Goal: Task Accomplishment & Management: Manage account settings

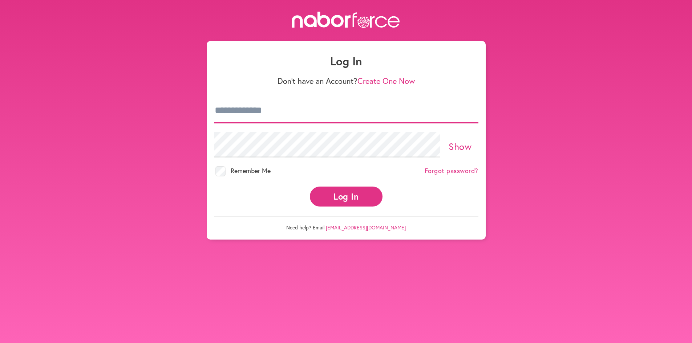
click at [253, 116] on input "email" at bounding box center [346, 110] width 265 height 25
type input "**********"
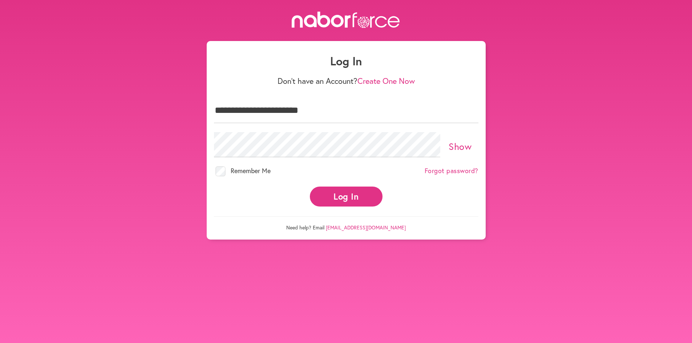
click at [442, 186] on div "Log In" at bounding box center [346, 196] width 265 height 29
click at [450, 172] on link "Forgot password?" at bounding box center [452, 171] width 54 height 8
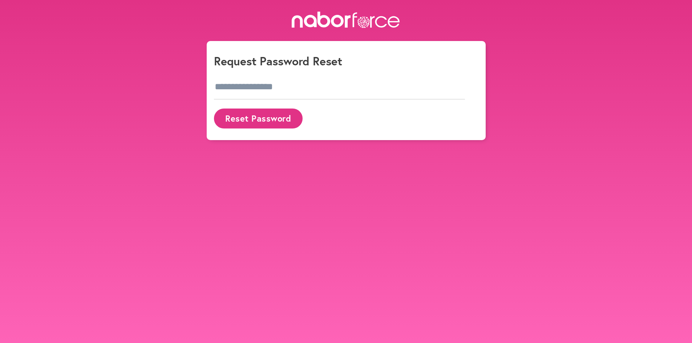
click at [257, 114] on button "Reset Password" at bounding box center [258, 119] width 89 height 20
click at [269, 83] on input "email" at bounding box center [340, 87] width 252 height 25
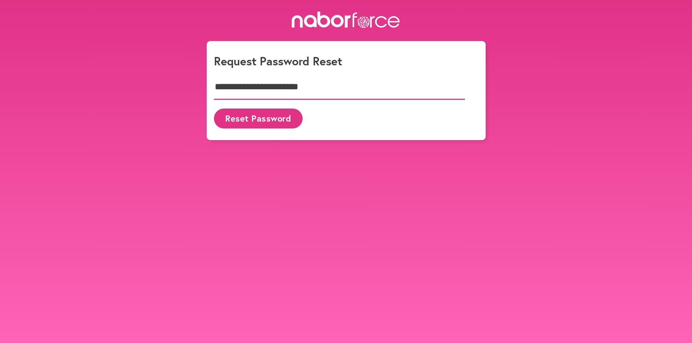
type input "**********"
click at [245, 117] on button "Reset Password" at bounding box center [258, 119] width 89 height 20
click at [265, 119] on button "Reset Password" at bounding box center [258, 119] width 89 height 20
click at [256, 89] on input "email" at bounding box center [340, 87] width 252 height 25
type input "**********"
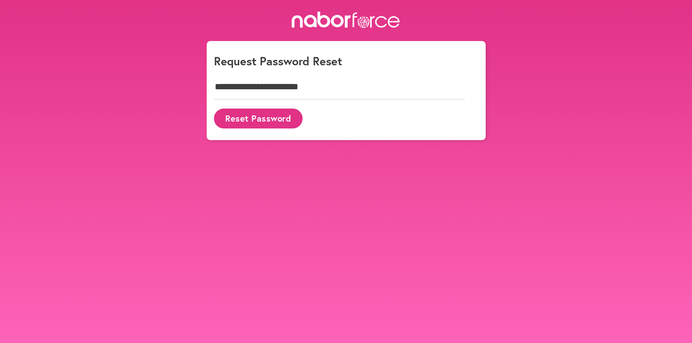
click at [244, 120] on button "Reset Password" at bounding box center [258, 119] width 89 height 20
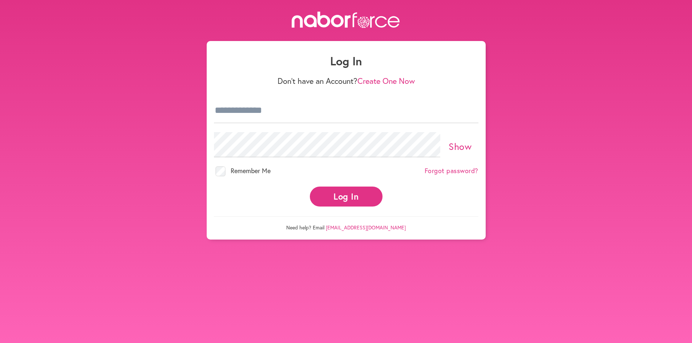
click at [379, 227] on link "[EMAIL_ADDRESS][DOMAIN_NAME]" at bounding box center [366, 227] width 80 height 7
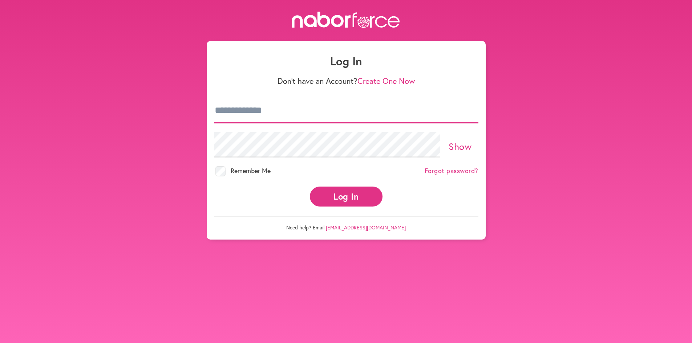
click at [252, 114] on input "email" at bounding box center [346, 110] width 265 height 25
click at [253, 113] on input "email" at bounding box center [346, 110] width 265 height 25
type input "**********"
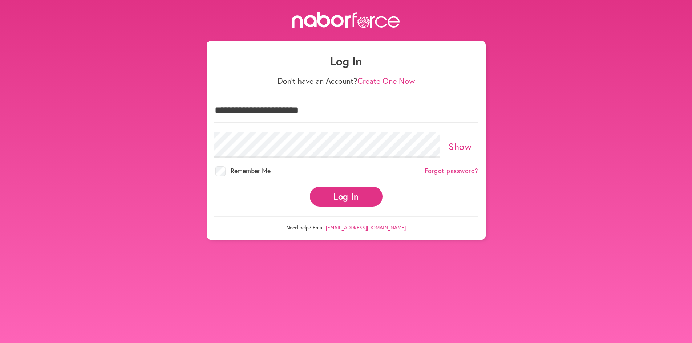
click at [403, 81] on link "Create One Now" at bounding box center [386, 81] width 57 height 11
click at [335, 196] on button "Log In" at bounding box center [346, 197] width 73 height 20
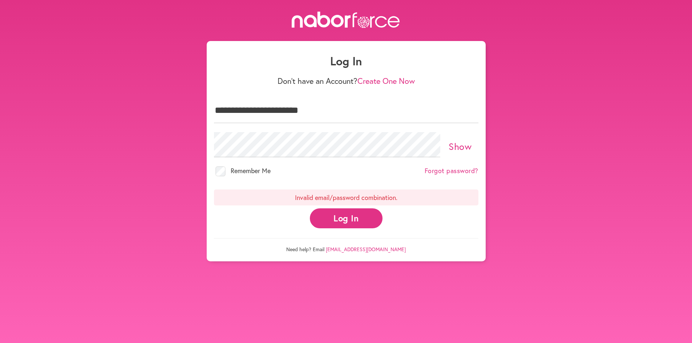
click at [462, 170] on link "Forgot password?" at bounding box center [452, 171] width 54 height 8
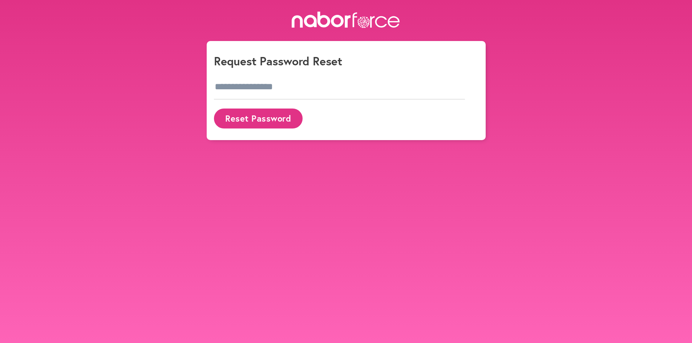
click at [254, 121] on button "Reset Password" at bounding box center [258, 119] width 89 height 20
click at [233, 78] on input "email" at bounding box center [340, 87] width 252 height 25
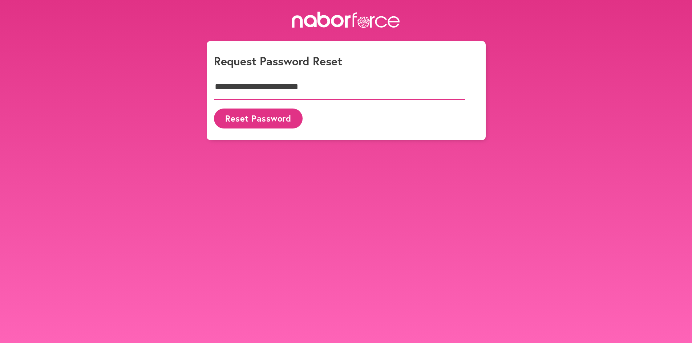
type input "**********"
click at [244, 118] on button "Reset Password" at bounding box center [258, 119] width 89 height 20
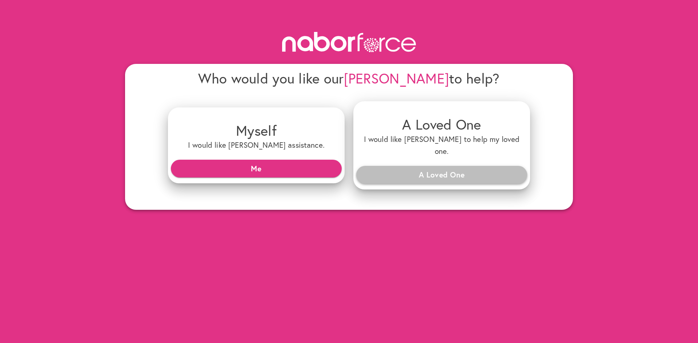
click at [441, 168] on span "A Loved One" at bounding box center [441, 174] width 159 height 13
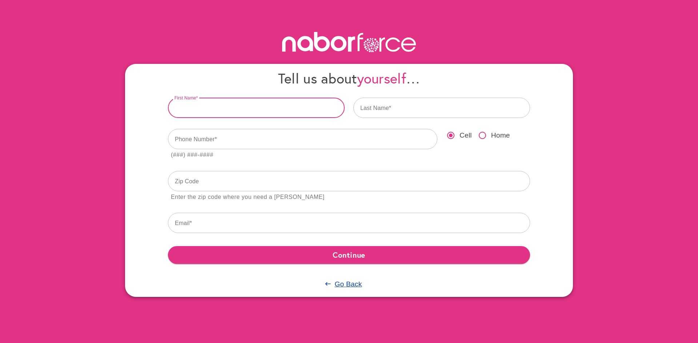
click at [206, 109] on input "text" at bounding box center [256, 108] width 177 height 20
type input "*****"
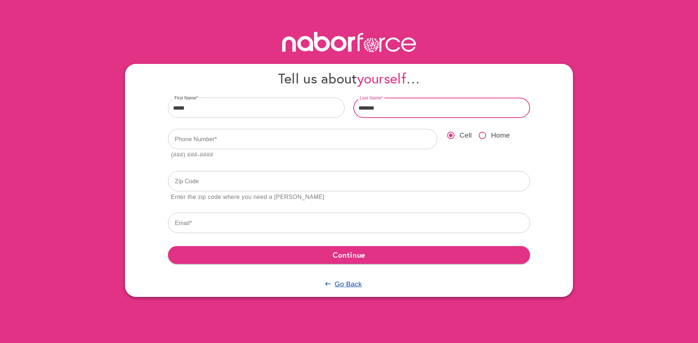
type input "*******"
click at [343, 286] on u "Go Back" at bounding box center [347, 285] width 27 height 8
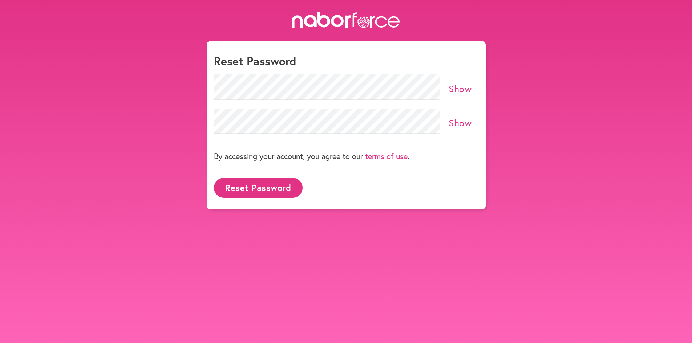
click at [252, 186] on button "Reset Password" at bounding box center [258, 188] width 89 height 20
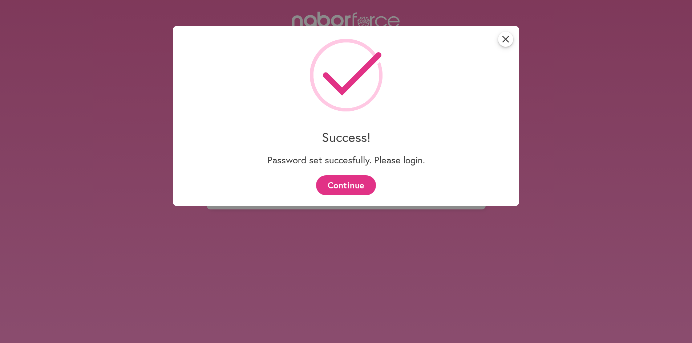
click at [350, 185] on button "Continue" at bounding box center [346, 186] width 60 height 20
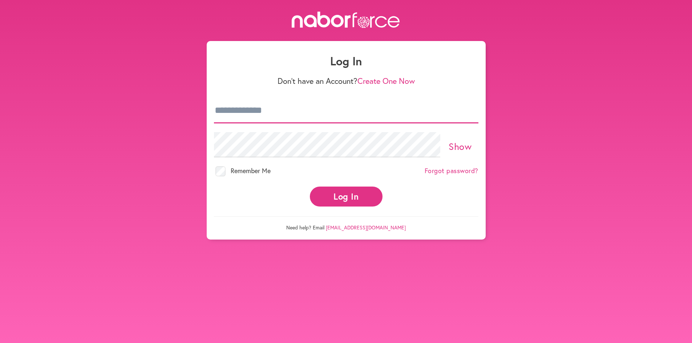
click at [286, 106] on input "email" at bounding box center [346, 110] width 265 height 25
type input "**********"
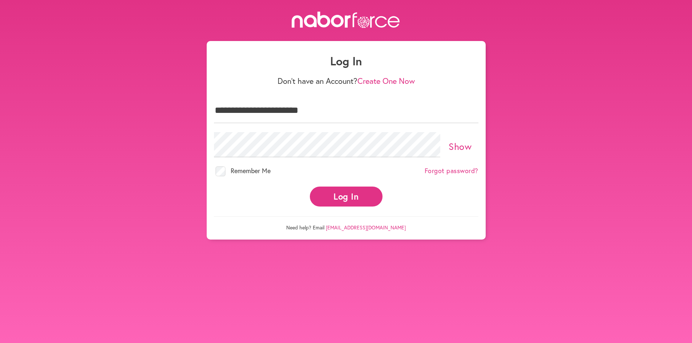
click at [354, 201] on button "Log In" at bounding box center [346, 197] width 73 height 20
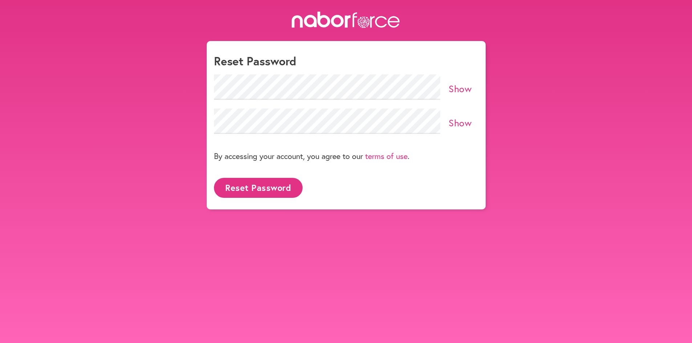
click at [250, 188] on button "Reset Password" at bounding box center [258, 188] width 89 height 20
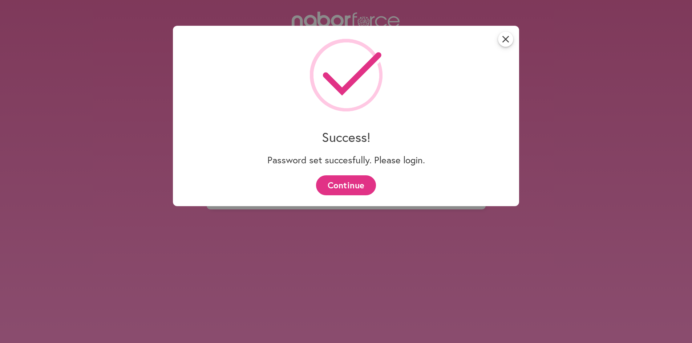
click at [343, 183] on button "Continue" at bounding box center [346, 186] width 60 height 20
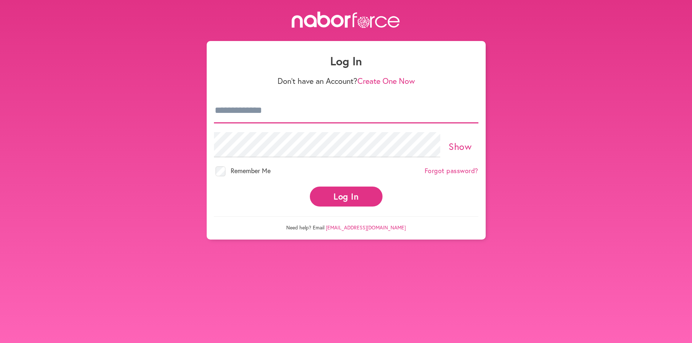
click at [244, 116] on input "email" at bounding box center [346, 110] width 265 height 25
type input "**********"
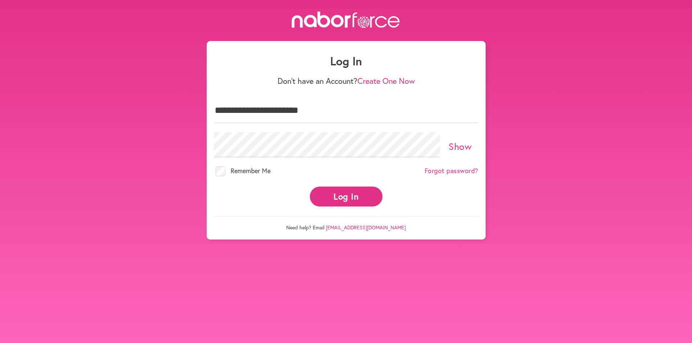
click at [356, 193] on button "Log In" at bounding box center [346, 197] width 73 height 20
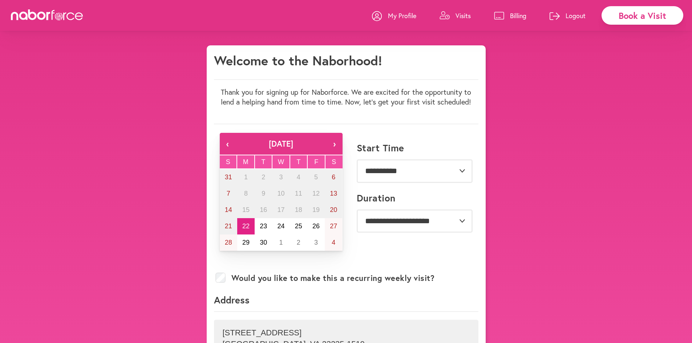
click at [465, 12] on p "Visits" at bounding box center [463, 15] width 15 height 9
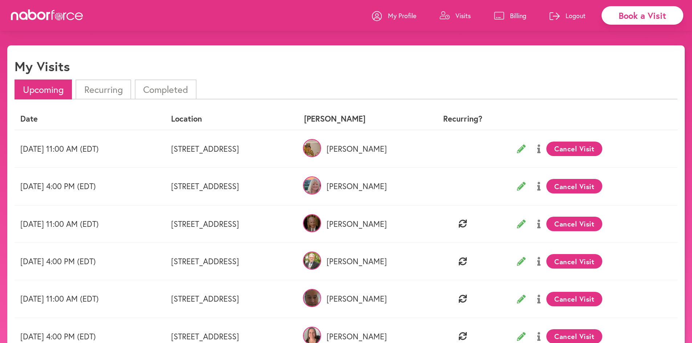
click at [541, 149] on icon at bounding box center [539, 149] width 3 height 9
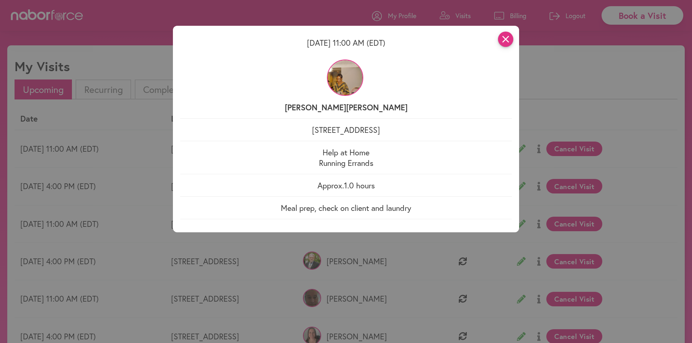
click at [510, 44] on icon "close" at bounding box center [505, 39] width 15 height 15
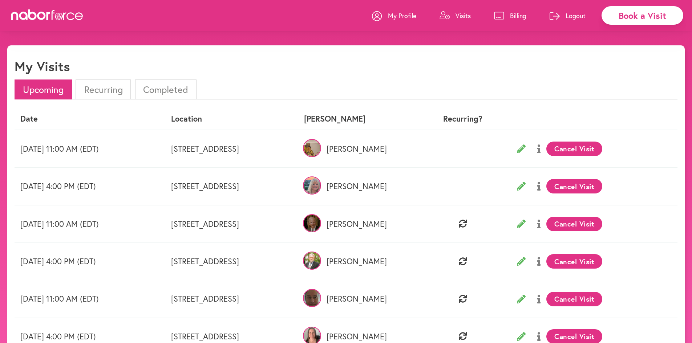
click at [541, 188] on icon at bounding box center [539, 186] width 3 height 9
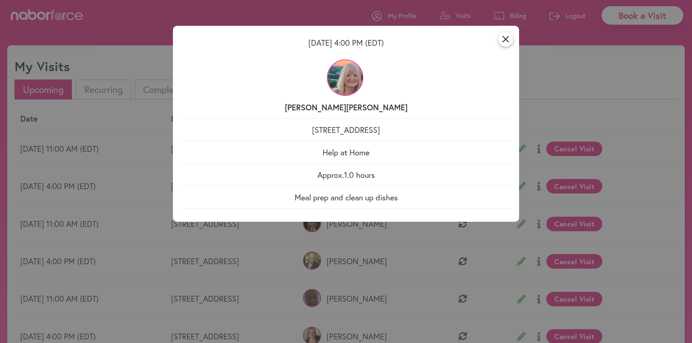
click at [353, 77] on img at bounding box center [345, 78] width 36 height 36
click at [507, 37] on icon "close" at bounding box center [505, 39] width 15 height 15
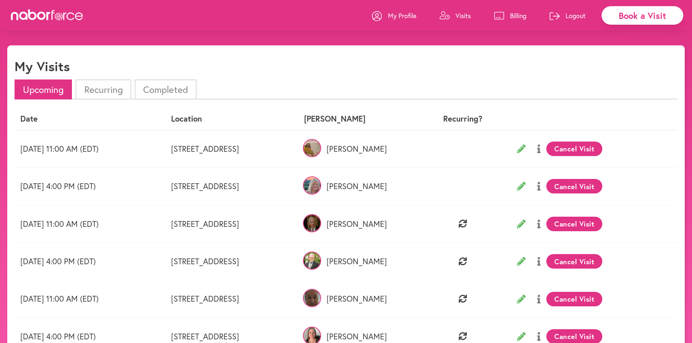
click at [526, 185] on icon at bounding box center [521, 186] width 9 height 9
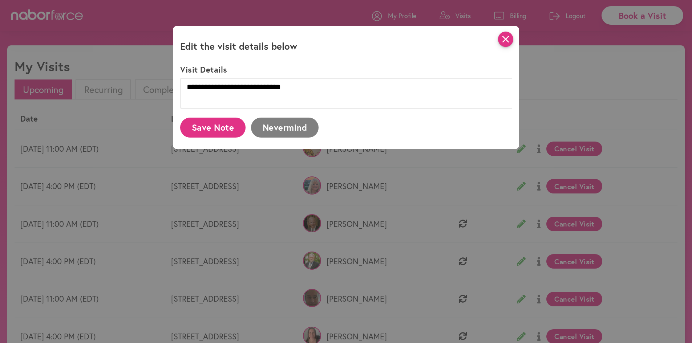
click at [511, 40] on icon "close" at bounding box center [505, 39] width 15 height 15
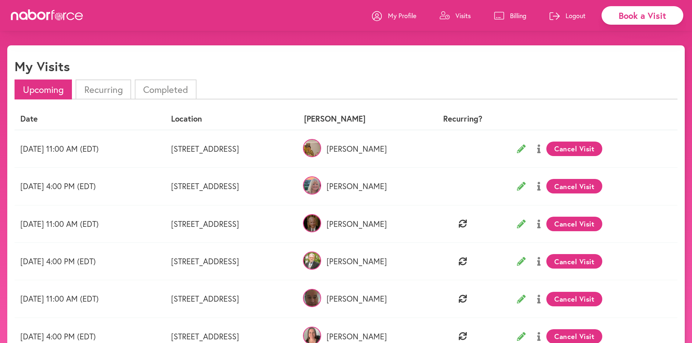
click at [573, 16] on p "Logout" at bounding box center [576, 15] width 20 height 9
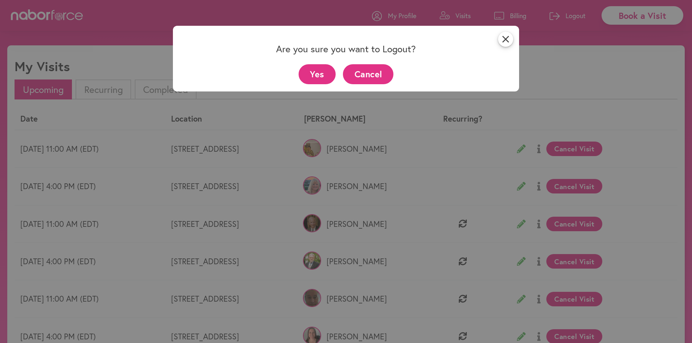
click at [315, 70] on button "Yes" at bounding box center [317, 74] width 37 height 20
